Goal: Task Accomplishment & Management: Use online tool/utility

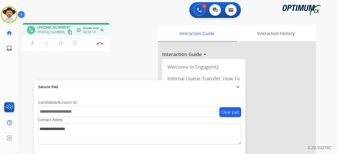
click at [68, 32] on mat-icon "content_copy" at bounding box center [70, 32] width 5 height 5
click at [68, 31] on mat-icon "content_copy" at bounding box center [70, 32] width 5 height 5
click at [103, 45] on button "Disconnect" at bounding box center [99, 43] width 11 height 11
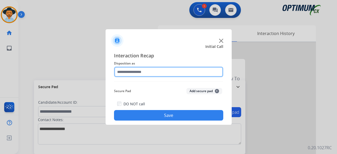
click at [167, 73] on input "text" at bounding box center [168, 72] width 109 height 11
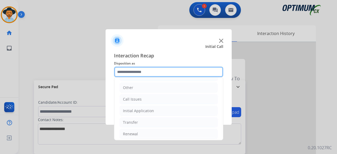
scroll to position [34, 0]
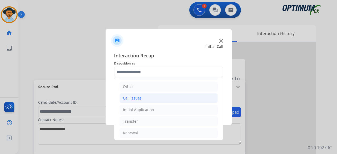
click at [148, 100] on li "Call Issues" at bounding box center [169, 98] width 98 height 10
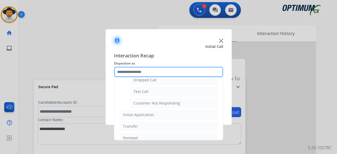
scroll to position [91, 0]
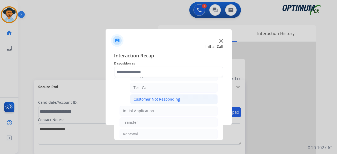
click at [166, 97] on div "Customer Not Responding" at bounding box center [156, 99] width 47 height 5
type input "**********"
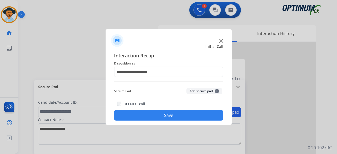
click at [193, 90] on button "Add secure pad +" at bounding box center [204, 91] width 36 height 6
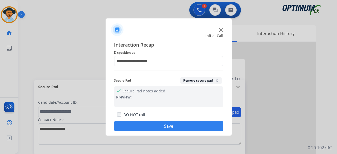
click at [182, 127] on button "Save" at bounding box center [168, 126] width 109 height 11
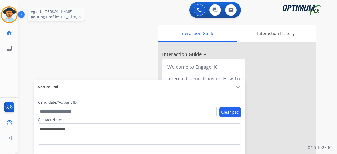
click at [14, 18] on img at bounding box center [9, 14] width 15 height 15
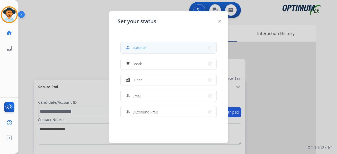
click at [141, 46] on span "Available" at bounding box center [139, 48] width 14 height 6
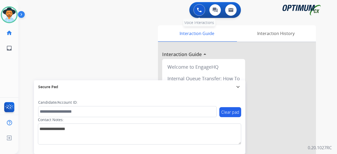
click at [201, 12] on img at bounding box center [199, 10] width 5 height 5
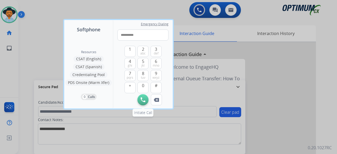
type input "**********"
click at [143, 95] on button "Initiate Call" at bounding box center [142, 99] width 11 height 11
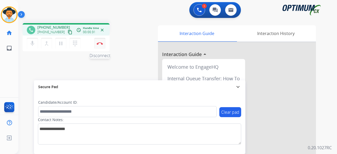
click at [99, 42] on img at bounding box center [100, 43] width 6 height 3
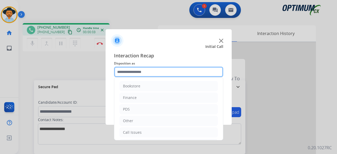
click at [165, 70] on input "text" at bounding box center [168, 72] width 109 height 11
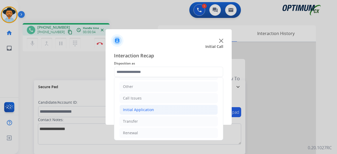
click at [143, 112] on li "Initial Application" at bounding box center [169, 110] width 98 height 10
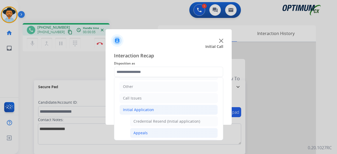
click at [150, 133] on li "Appeals" at bounding box center [174, 133] width 88 height 10
type input "*******"
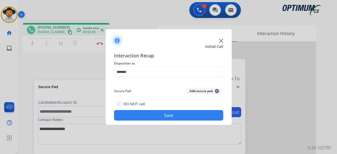
click at [206, 89] on button "Add secure pad +" at bounding box center [204, 91] width 36 height 6
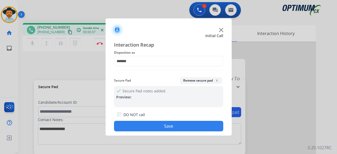
click at [179, 125] on button "Save" at bounding box center [168, 126] width 109 height 11
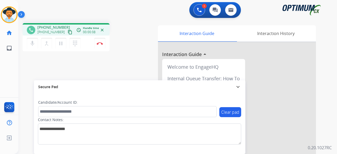
click at [68, 33] on mat-icon "content_copy" at bounding box center [70, 32] width 5 height 5
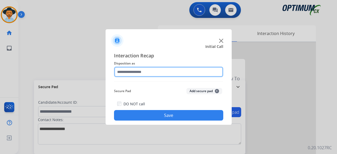
click at [140, 71] on input "text" at bounding box center [168, 72] width 109 height 11
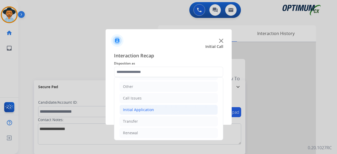
click at [146, 108] on div "Initial Application" at bounding box center [138, 109] width 31 height 5
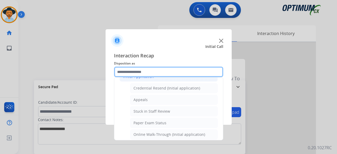
scroll to position [79, 0]
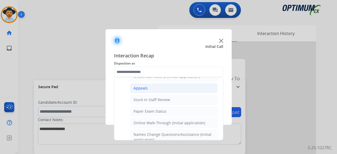
click at [166, 86] on li "Appeals" at bounding box center [174, 88] width 88 height 10
type input "*******"
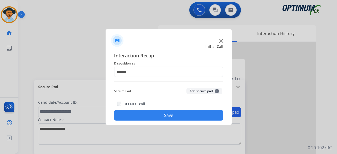
click at [208, 91] on button "Add secure pad +" at bounding box center [204, 91] width 36 height 6
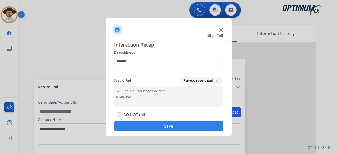
click at [180, 123] on button "Save" at bounding box center [168, 126] width 109 height 11
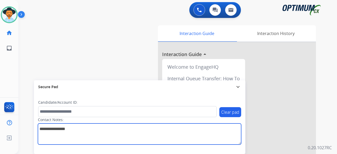
click at [180, 123] on textarea at bounding box center [139, 133] width 203 height 21
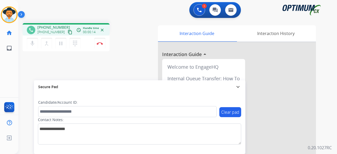
click at [68, 32] on mat-icon "content_copy" at bounding box center [70, 32] width 5 height 5
click at [103, 47] on button "Disconnect" at bounding box center [99, 43] width 11 height 11
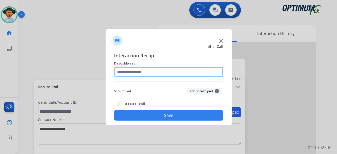
click at [169, 73] on input "text" at bounding box center [168, 72] width 109 height 11
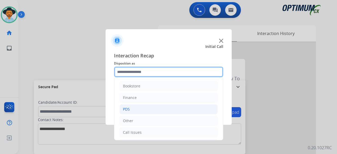
scroll to position [34, 0]
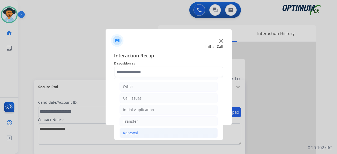
click at [141, 128] on li "Renewal" at bounding box center [169, 133] width 98 height 10
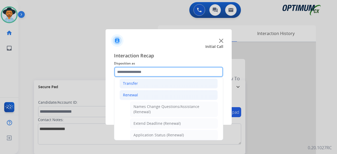
scroll to position [76, 0]
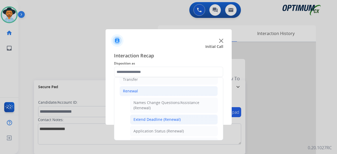
click at [168, 119] on div "Extend Deadline (Renewal)" at bounding box center [156, 119] width 47 height 5
type input "**********"
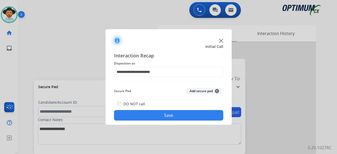
click at [205, 89] on button "Add secure pad +" at bounding box center [204, 91] width 36 height 6
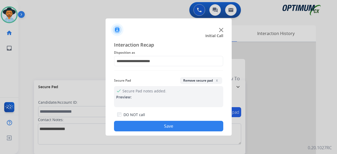
click at [174, 127] on button "Save" at bounding box center [168, 126] width 109 height 11
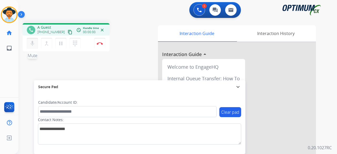
click at [35, 42] on mat-icon "mic" at bounding box center [32, 43] width 6 height 6
click at [35, 42] on mat-icon "mic_off" at bounding box center [32, 43] width 6 height 6
click at [68, 32] on mat-icon "content_copy" at bounding box center [70, 32] width 5 height 5
click at [102, 45] on button "Disconnect" at bounding box center [99, 43] width 11 height 11
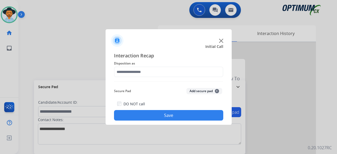
click at [220, 40] on img at bounding box center [221, 41] width 4 height 4
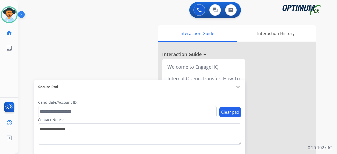
click at [28, 32] on div "swap_horiz Break voice bridge close_fullscreen Connect 3-Way Call merge_type Se…" at bounding box center [171, 129] width 306 height 220
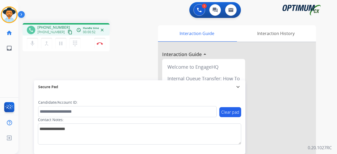
click at [68, 33] on mat-icon "content_copy" at bounding box center [70, 32] width 5 height 5
click at [97, 43] on img at bounding box center [100, 43] width 6 height 3
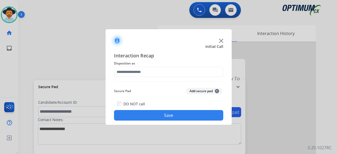
click at [222, 42] on img at bounding box center [221, 41] width 4 height 4
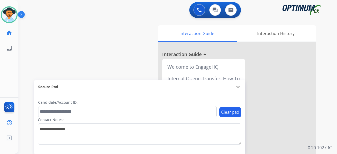
click at [27, 58] on div "swap_horiz Break voice bridge close_fullscreen Connect 3-Way Call merge_type Se…" at bounding box center [171, 129] width 306 height 220
drag, startPoint x: 27, startPoint y: 58, endPoint x: 93, endPoint y: 53, distance: 66.0
click at [93, 53] on div "swap_horiz Break voice bridge close_fullscreen Connect 3-Way Call merge_type Se…" at bounding box center [171, 129] width 306 height 220
click at [76, 45] on div "swap_horiz Break voice bridge close_fullscreen Connect 3-Way Call merge_type Se…" at bounding box center [171, 129] width 306 height 220
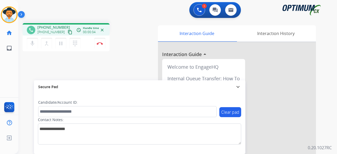
click at [68, 31] on mat-icon "content_copy" at bounding box center [70, 32] width 5 height 5
click at [102, 46] on button "Disconnect" at bounding box center [99, 43] width 11 height 11
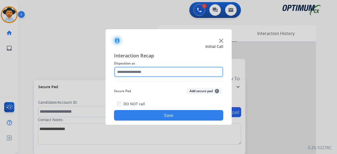
click at [156, 71] on input "text" at bounding box center [168, 72] width 109 height 11
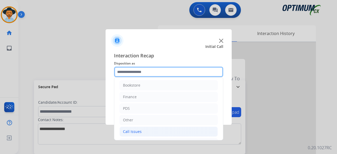
scroll to position [34, 0]
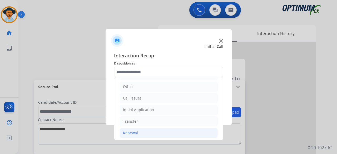
click at [166, 130] on li "Renewal" at bounding box center [169, 133] width 98 height 10
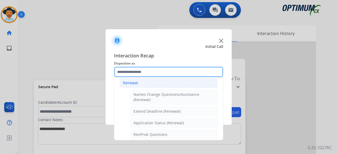
scroll to position [105, 0]
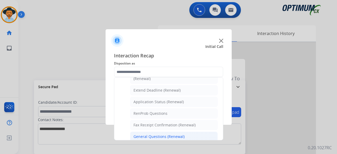
click at [173, 134] on div "General Questions (Renewal)" at bounding box center [158, 136] width 51 height 5
type input "**********"
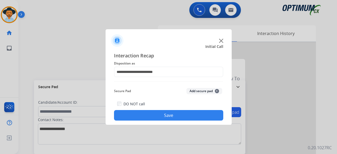
click at [208, 91] on button "Add secure pad +" at bounding box center [204, 91] width 36 height 6
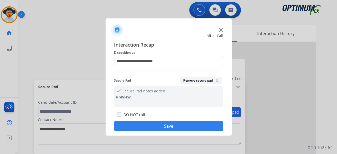
click at [175, 127] on button "Save" at bounding box center [168, 126] width 109 height 11
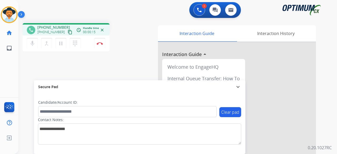
click at [68, 33] on mat-icon "content_copy" at bounding box center [70, 32] width 5 height 5
click at [103, 48] on button "Disconnect" at bounding box center [99, 43] width 11 height 11
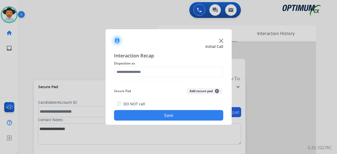
click at [221, 42] on img at bounding box center [221, 41] width 4 height 4
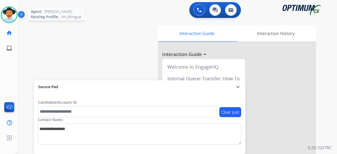
click at [12, 13] on img at bounding box center [9, 14] width 15 height 15
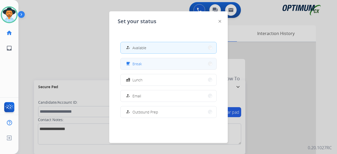
click at [174, 66] on button "free_breakfast Break" at bounding box center [169, 63] width 96 height 11
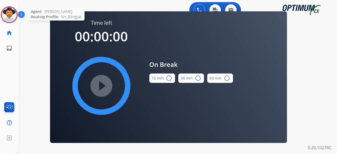
click at [7, 14] on img at bounding box center [9, 14] width 15 height 15
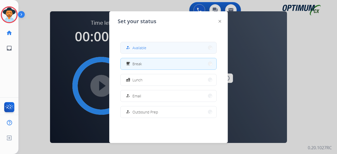
click at [142, 47] on span "Available" at bounding box center [139, 48] width 14 height 6
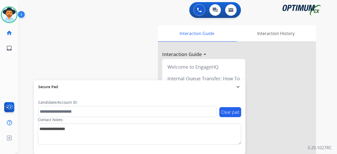
click at [35, 59] on div "swap_horiz Break voice bridge close_fullscreen Connect 3-Way Call merge_type Se…" at bounding box center [171, 129] width 306 height 220
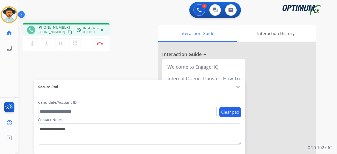
click at [68, 32] on mat-icon "content_copy" at bounding box center [70, 32] width 5 height 5
click at [31, 42] on mat-icon "mic" at bounding box center [32, 43] width 6 height 6
click at [33, 44] on mat-icon "mic_off" at bounding box center [32, 43] width 6 height 6
click at [36, 44] on button "mic Mute" at bounding box center [32, 43] width 11 height 11
click at [31, 41] on mat-icon "mic_off" at bounding box center [32, 43] width 6 height 6
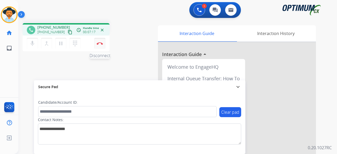
click at [101, 43] on img at bounding box center [100, 43] width 6 height 3
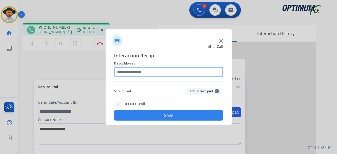
click at [156, 74] on input "text" at bounding box center [168, 72] width 109 height 11
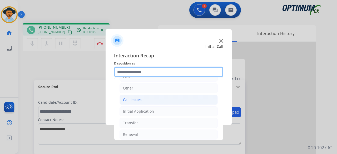
scroll to position [34, 0]
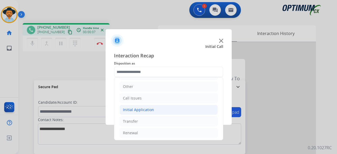
click at [161, 110] on li "Initial Application" at bounding box center [169, 110] width 98 height 10
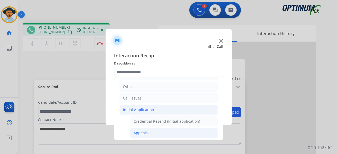
click at [140, 130] on div "Appeals" at bounding box center [140, 132] width 14 height 5
type input "*******"
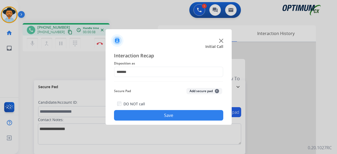
click at [206, 94] on button "Add secure pad +" at bounding box center [204, 91] width 36 height 6
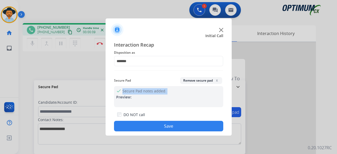
click at [206, 94] on div "check Secure Pad notes added. Preview:" at bounding box center [168, 96] width 109 height 21
click at [167, 124] on button "Save" at bounding box center [168, 126] width 109 height 11
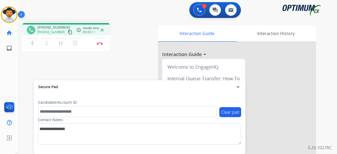
click at [68, 33] on mat-icon "content_copy" at bounding box center [70, 32] width 5 height 5
click at [103, 42] on button "Disconnect" at bounding box center [99, 43] width 11 height 11
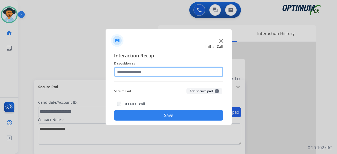
click at [163, 74] on input "text" at bounding box center [168, 72] width 109 height 11
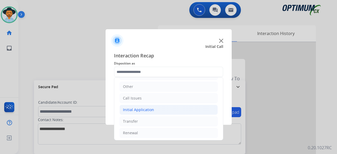
click at [142, 108] on div "Initial Application" at bounding box center [138, 109] width 31 height 5
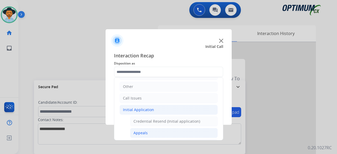
click at [145, 132] on div "Appeals" at bounding box center [140, 132] width 14 height 5
type input "*******"
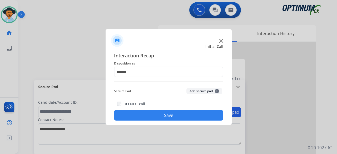
click at [205, 92] on button "Add secure pad +" at bounding box center [204, 91] width 36 height 6
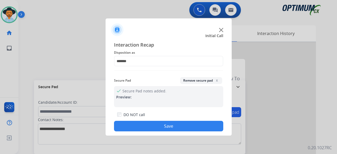
click at [175, 125] on button "Save" at bounding box center [168, 126] width 109 height 11
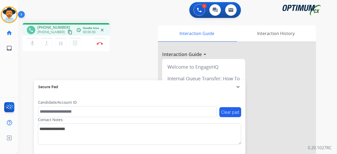
click at [67, 32] on button "content_copy" at bounding box center [70, 32] width 6 height 6
click at [137, 66] on div "phone [PHONE_NUMBER] [PHONE_NUMBER] content_copy access_time Call metrics Queue…" at bounding box center [171, 129] width 306 height 220
click at [101, 43] on img at bounding box center [100, 43] width 6 height 3
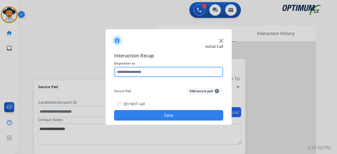
click at [185, 69] on input "text" at bounding box center [168, 72] width 109 height 11
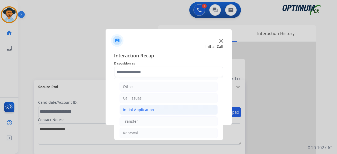
click at [141, 111] on div "Initial Application" at bounding box center [138, 109] width 31 height 5
click at [153, 121] on div "Credential Resend (Initial application)" at bounding box center [166, 121] width 67 height 5
type input "**********"
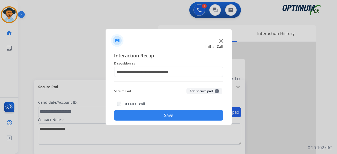
click at [198, 92] on button "Add secure pad +" at bounding box center [204, 91] width 36 height 6
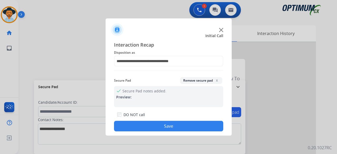
click at [171, 127] on button "Save" at bounding box center [168, 126] width 109 height 11
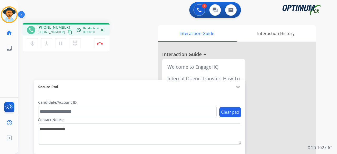
click at [68, 32] on mat-icon "content_copy" at bounding box center [70, 32] width 5 height 5
click at [101, 43] on img at bounding box center [100, 43] width 6 height 3
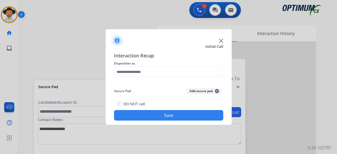
click at [220, 42] on img at bounding box center [221, 41] width 4 height 4
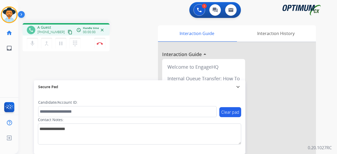
click at [68, 31] on mat-icon "content_copy" at bounding box center [70, 32] width 5 height 5
click at [102, 44] on img at bounding box center [100, 43] width 6 height 3
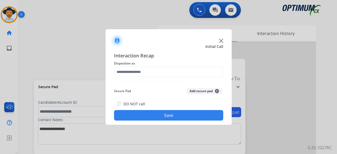
click at [218, 40] on div at bounding box center [169, 38] width 126 height 18
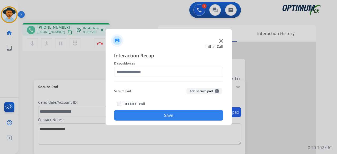
click at [221, 41] on img at bounding box center [221, 41] width 4 height 4
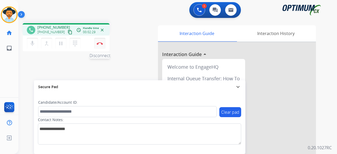
click at [104, 42] on button "Disconnect" at bounding box center [99, 43] width 11 height 11
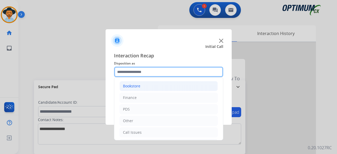
drag, startPoint x: 136, startPoint y: 74, endPoint x: 142, endPoint y: 89, distance: 15.2
click at [136, 74] on input "text" at bounding box center [168, 72] width 109 height 11
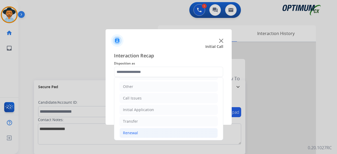
click at [137, 132] on li "Renewal" at bounding box center [169, 133] width 98 height 10
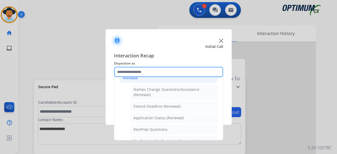
scroll to position [95, 0]
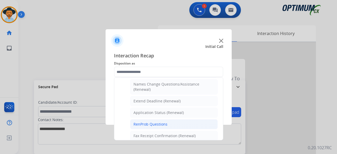
click at [166, 123] on div "RenProb Questions" at bounding box center [150, 124] width 34 height 5
type input "**********"
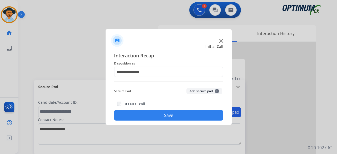
click at [205, 93] on button "Add secure pad +" at bounding box center [204, 91] width 36 height 6
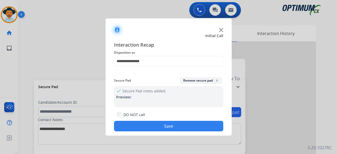
click at [182, 123] on button "Save" at bounding box center [168, 126] width 109 height 11
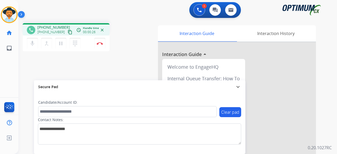
click at [68, 31] on mat-icon "content_copy" at bounding box center [70, 32] width 5 height 5
click at [100, 41] on button "Disconnect" at bounding box center [99, 43] width 11 height 11
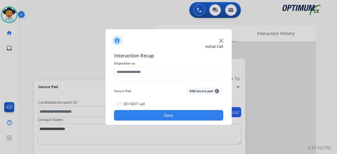
click at [100, 41] on div at bounding box center [168, 77] width 337 height 154
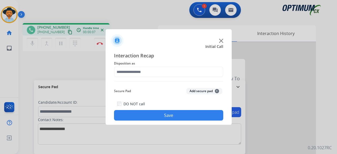
click at [220, 41] on img at bounding box center [221, 41] width 4 height 4
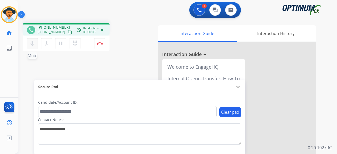
click at [37, 43] on button "mic Mute" at bounding box center [32, 43] width 11 height 11
click at [31, 40] on button "mic_off Mute" at bounding box center [32, 43] width 11 height 11
click at [68, 33] on mat-icon "content_copy" at bounding box center [70, 32] width 5 height 5
click at [99, 43] on img at bounding box center [100, 43] width 6 height 3
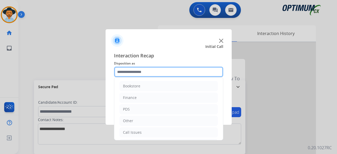
drag, startPoint x: 175, startPoint y: 71, endPoint x: 173, endPoint y: 80, distance: 9.5
click at [175, 72] on input "text" at bounding box center [168, 72] width 109 height 11
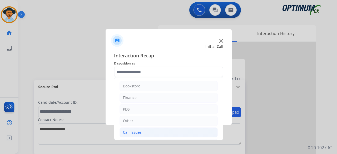
click at [148, 131] on li "Call Issues" at bounding box center [169, 132] width 98 height 10
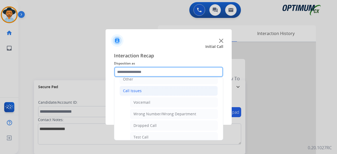
scroll to position [62, 0]
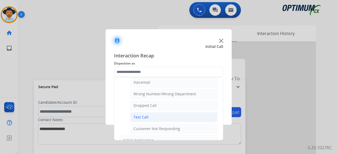
click at [165, 115] on li "Test Call" at bounding box center [174, 117] width 88 height 10
type input "*********"
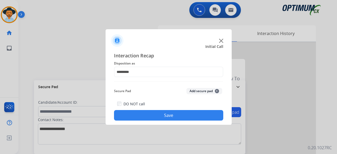
click at [207, 92] on button "Add secure pad +" at bounding box center [204, 91] width 36 height 6
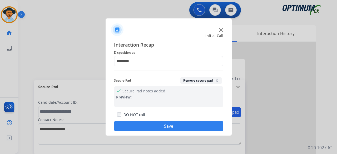
click at [156, 129] on button "Save" at bounding box center [168, 126] width 109 height 11
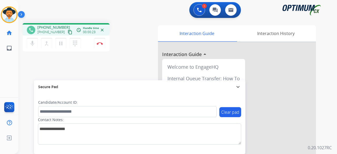
click at [68, 32] on mat-icon "content_copy" at bounding box center [70, 32] width 5 height 5
click at [103, 46] on button "Disconnect" at bounding box center [99, 43] width 11 height 11
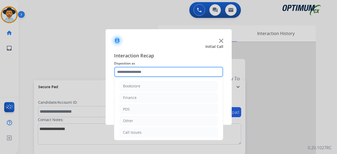
click at [160, 68] on input "text" at bounding box center [168, 72] width 109 height 11
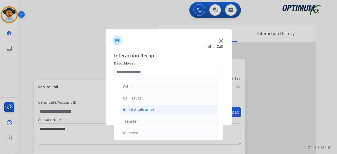
click at [142, 111] on div "Initial Application" at bounding box center [138, 109] width 31 height 5
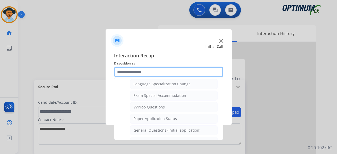
scroll to position [261, 0]
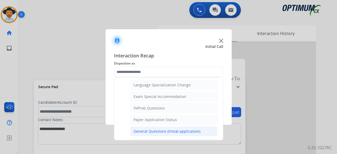
click at [152, 129] on div "General Questions (Initial application)" at bounding box center [166, 131] width 67 height 5
type input "**********"
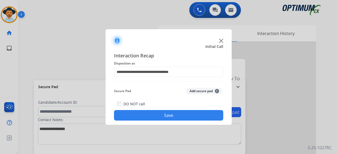
click at [200, 91] on button "Add secure pad +" at bounding box center [204, 91] width 36 height 6
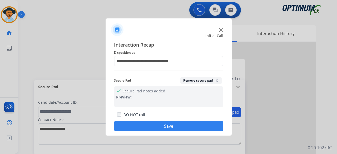
click at [164, 128] on button "Save" at bounding box center [168, 126] width 109 height 11
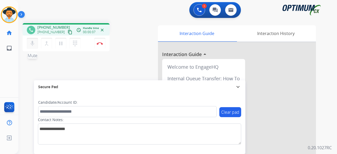
click at [32, 43] on mat-icon "mic" at bounding box center [32, 43] width 6 height 6
click at [68, 32] on mat-icon "content_copy" at bounding box center [70, 32] width 5 height 5
click at [33, 41] on mat-icon "mic_off" at bounding box center [32, 43] width 6 height 6
click at [101, 41] on button "Disconnect" at bounding box center [99, 43] width 11 height 11
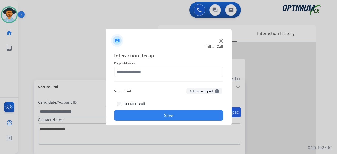
click at [221, 40] on img at bounding box center [221, 41] width 4 height 4
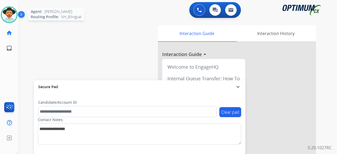
click at [8, 12] on img at bounding box center [9, 14] width 15 height 15
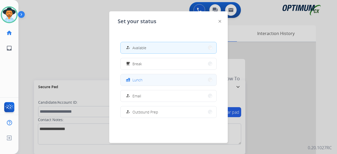
click at [138, 77] on div "fastfood Lunch" at bounding box center [134, 80] width 18 height 6
